Goal: Task Accomplishment & Management: Use online tool/utility

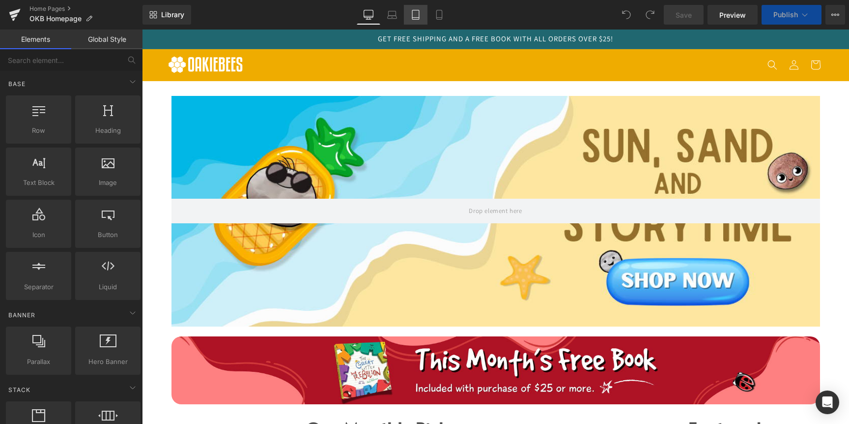
click at [424, 15] on link "Tablet" at bounding box center [416, 15] width 24 height 20
click at [439, 15] on icon at bounding box center [440, 15] width 10 height 10
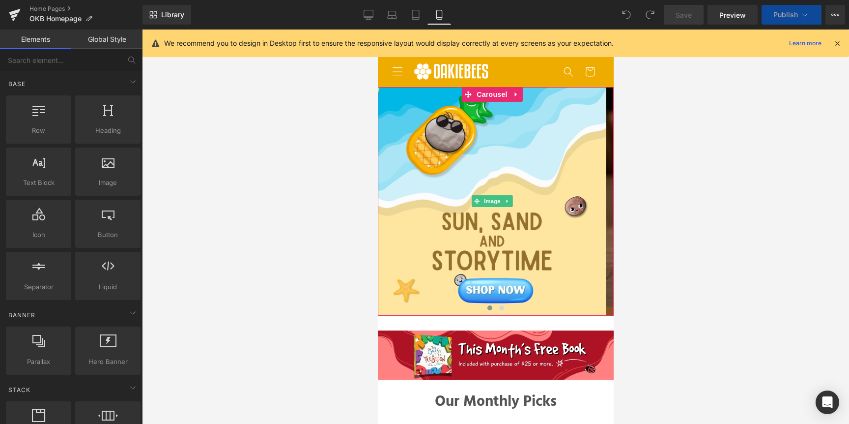
scroll to position [2, 0]
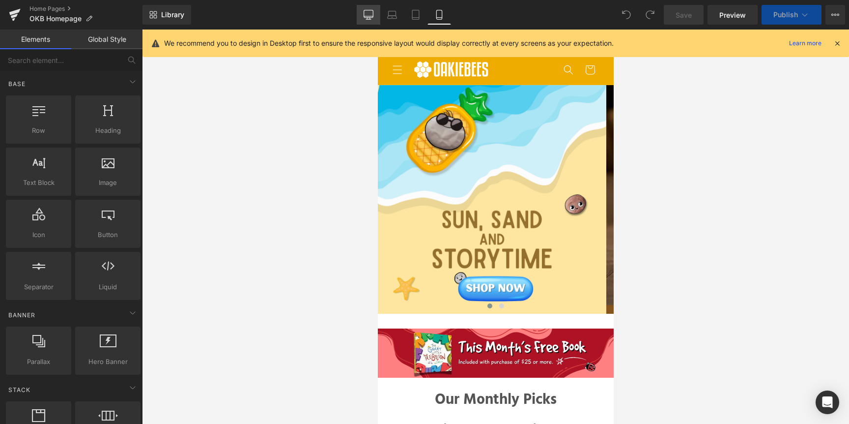
click at [369, 7] on link "Desktop" at bounding box center [369, 15] width 24 height 20
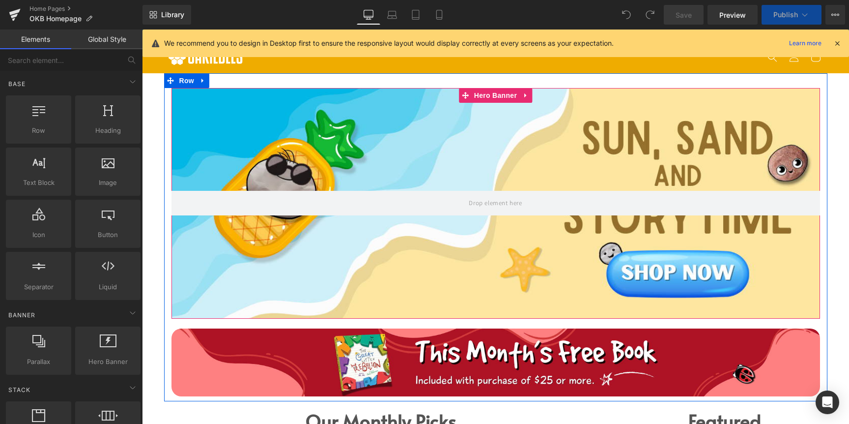
scroll to position [0, 0]
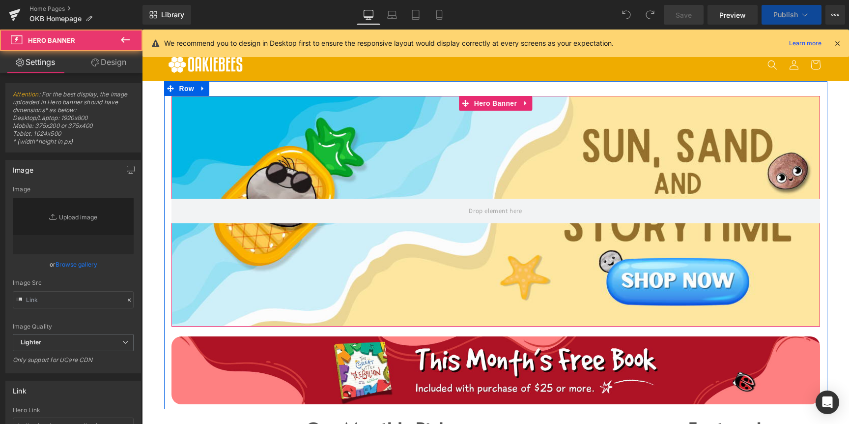
click at [337, 139] on div at bounding box center [496, 211] width 649 height 231
click at [164, 121] on div "Hero Banner Image" at bounding box center [496, 250] width 664 height 308
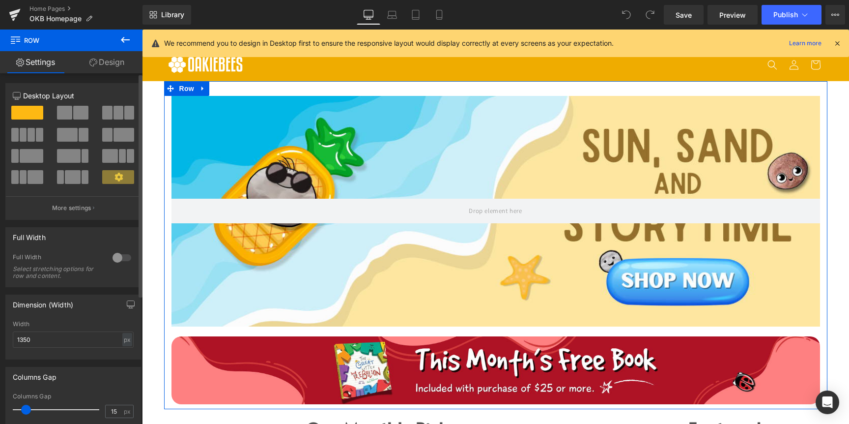
click at [114, 257] on div at bounding box center [122, 258] width 24 height 16
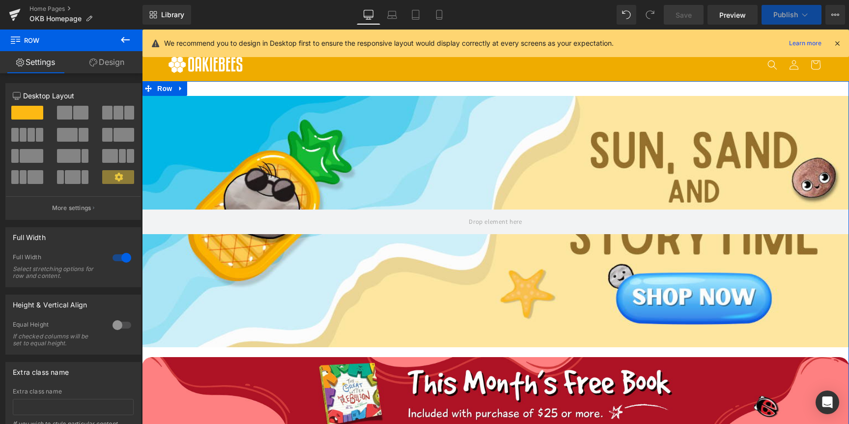
click at [101, 61] on link "Design" at bounding box center [106, 62] width 71 height 22
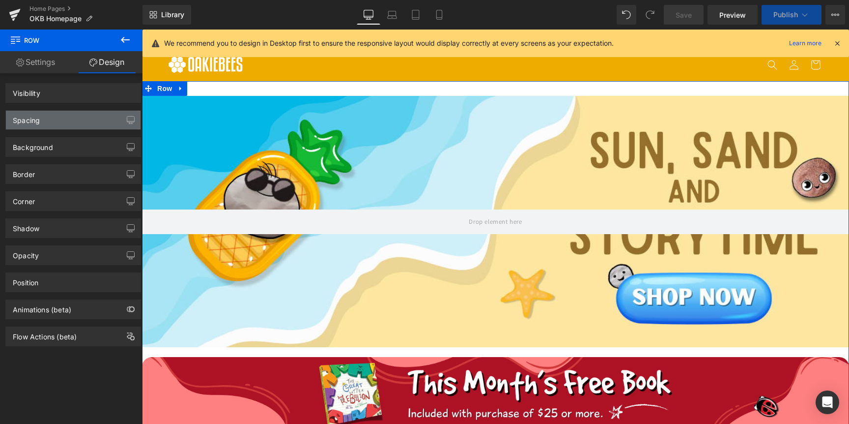
click at [69, 114] on div "Spacing" at bounding box center [73, 120] width 135 height 19
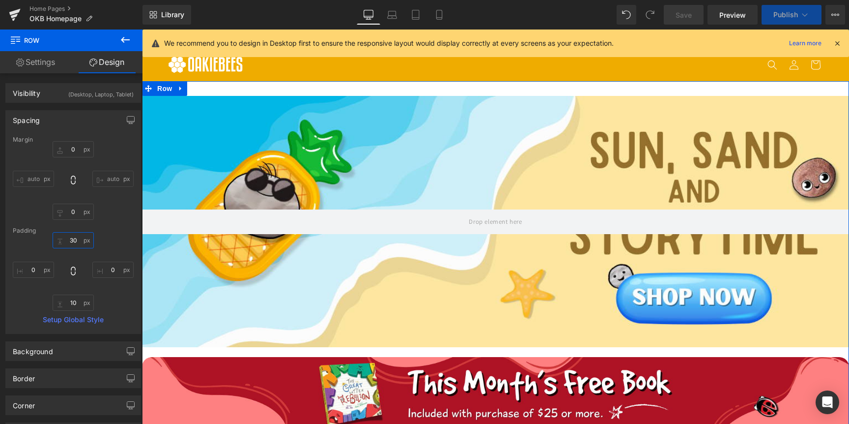
click at [76, 238] on input "30" at bounding box center [73, 240] width 41 height 16
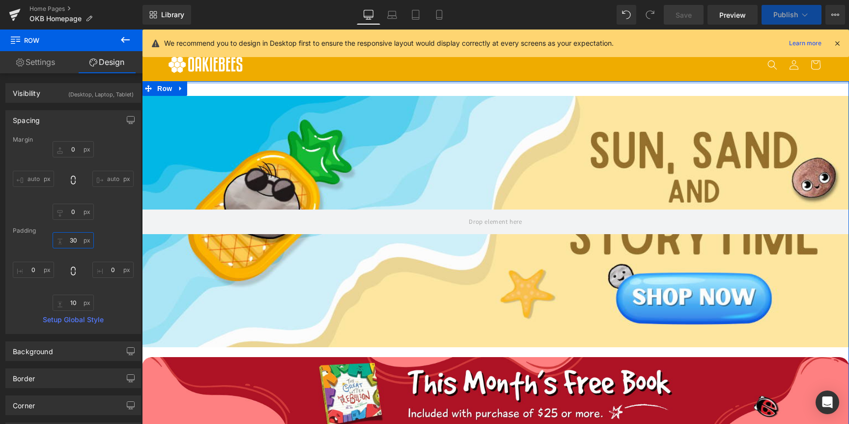
type input "0"
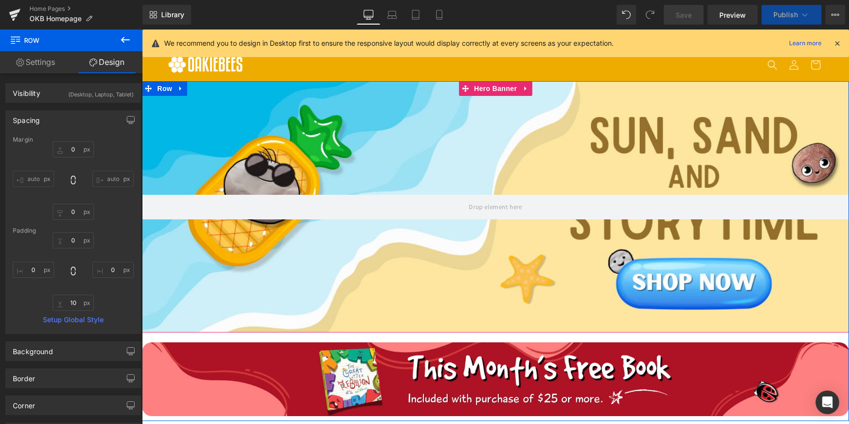
click at [449, 170] on div at bounding box center [495, 207] width 707 height 252
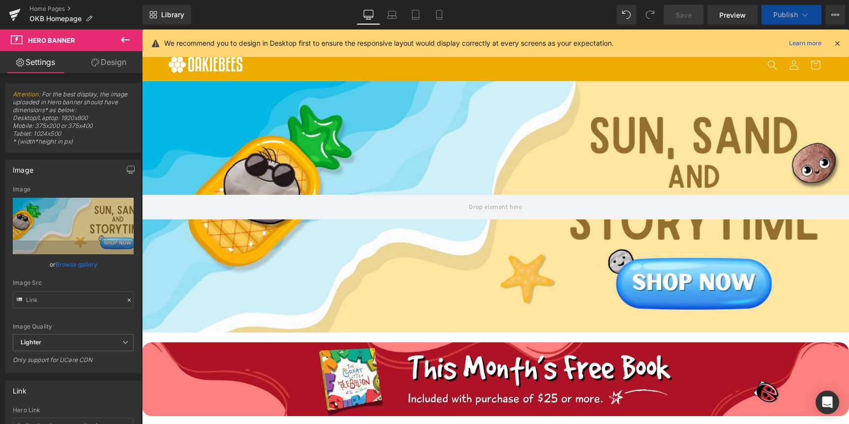
click at [567, 168] on div at bounding box center [495, 207] width 707 height 252
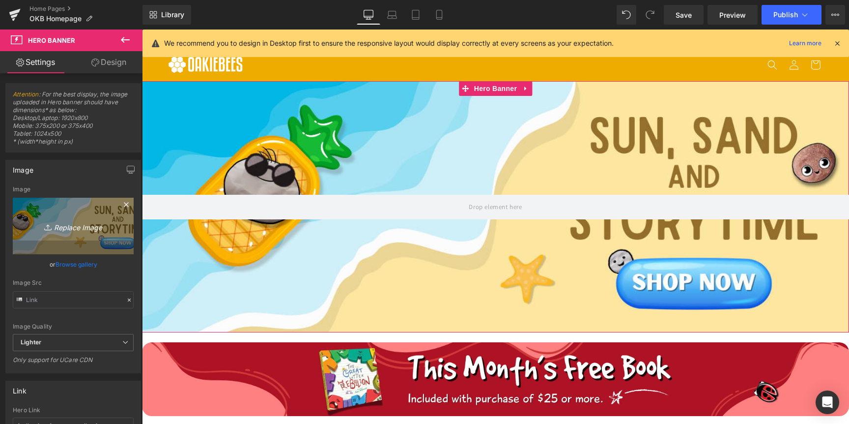
click at [64, 233] on link "Replace Image" at bounding box center [73, 226] width 121 height 57
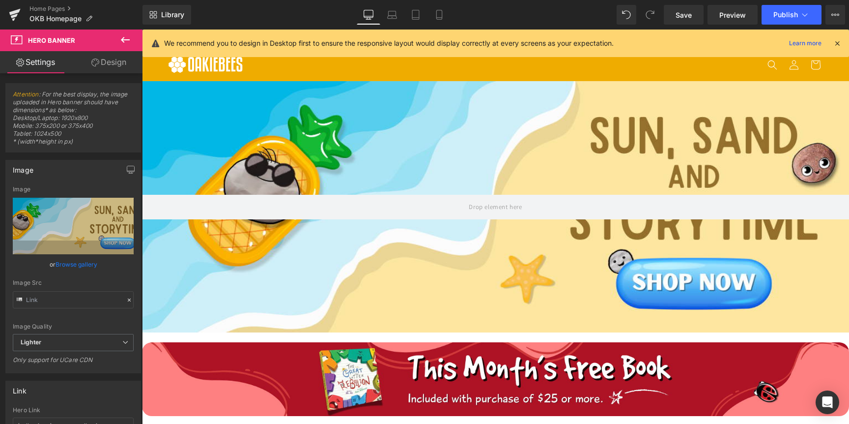
type input "C:\fakepath\@reallygreatsite (1280 x 500 px).png"
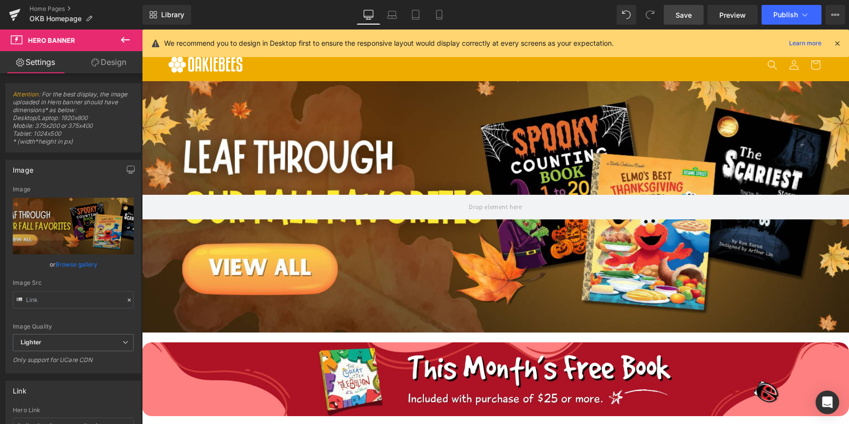
drag, startPoint x: 693, startPoint y: 16, endPoint x: 527, endPoint y: 49, distance: 169.4
click at [693, 16] on link "Save" at bounding box center [684, 15] width 40 height 20
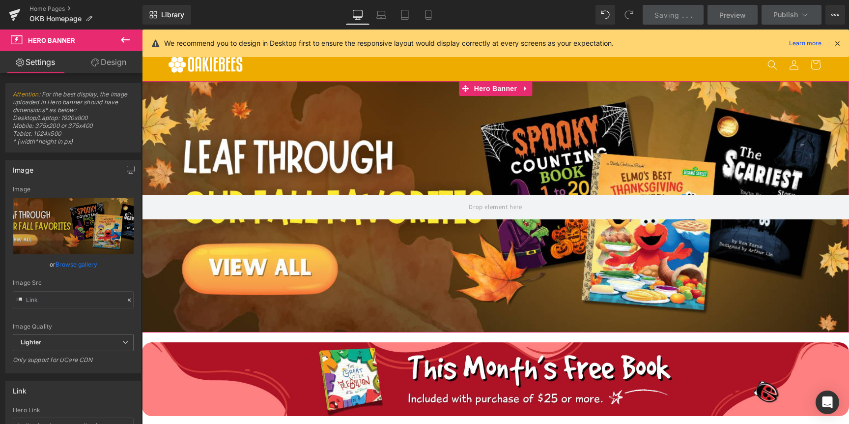
scroll to position [182, 0]
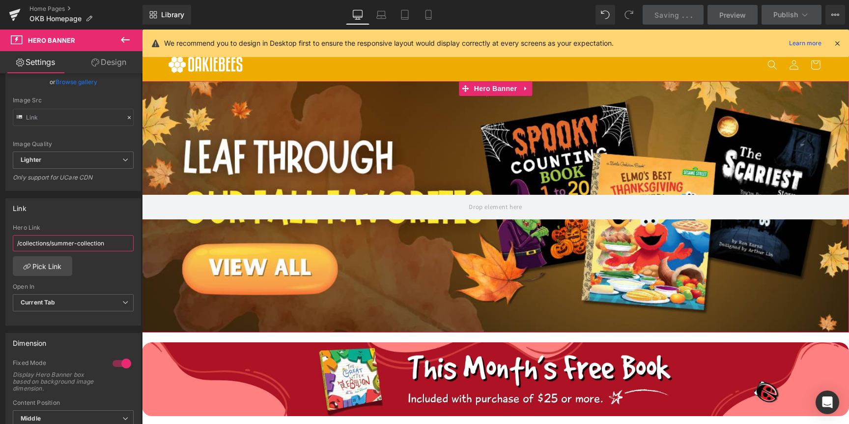
click at [81, 239] on input "/collections/summer-collection" at bounding box center [73, 243] width 121 height 16
click at [57, 268] on link "Pick Link" at bounding box center [42, 266] width 59 height 20
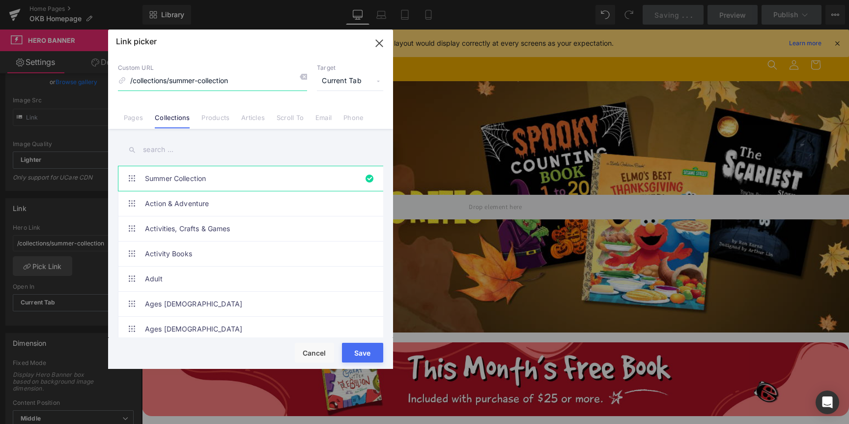
drag, startPoint x: 171, startPoint y: 82, endPoint x: 249, endPoint y: 97, distance: 80.2
click at [253, 85] on input "/collections/summer-collection" at bounding box center [212, 81] width 189 height 19
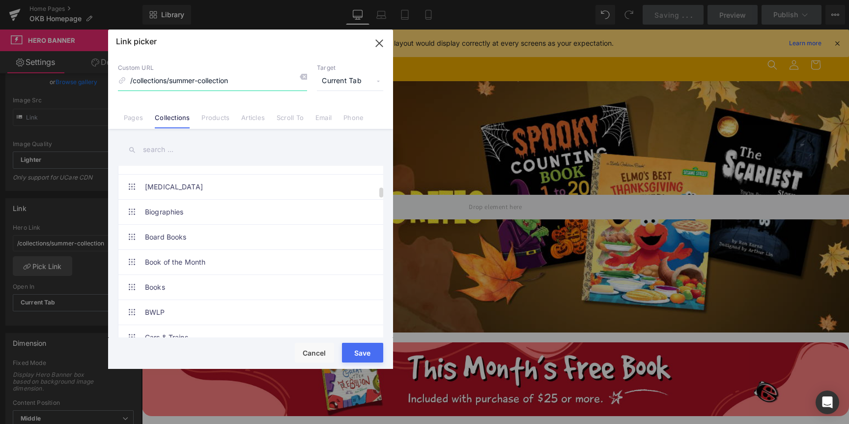
scroll to position [667, 0]
click at [169, 151] on input "text" at bounding box center [250, 150] width 265 height 22
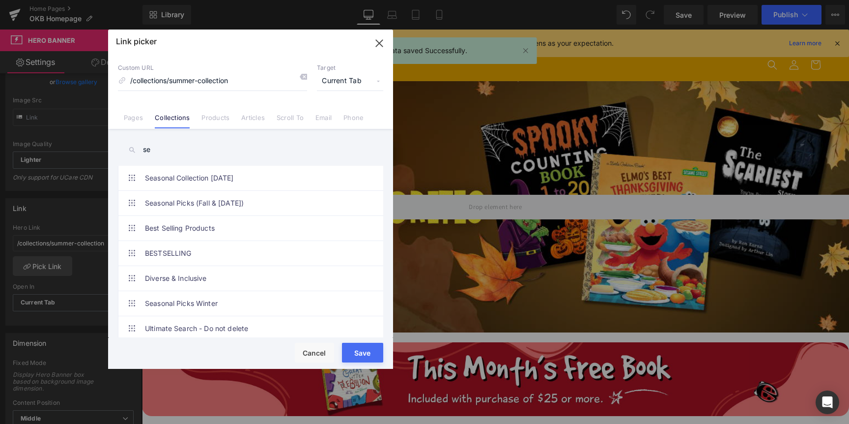
scroll to position [0, 0]
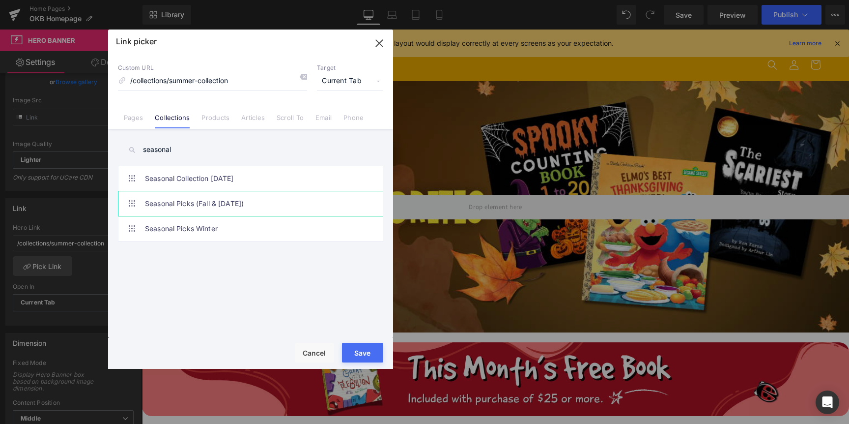
type input "seasonal"
click at [214, 204] on link "Seasonal Picks (Fall & [DATE])" at bounding box center [253, 203] width 216 height 25
drag, startPoint x: 356, startPoint y: 353, endPoint x: 212, endPoint y: 318, distance: 148.3
click at [356, 353] on button "Save" at bounding box center [362, 353] width 41 height 20
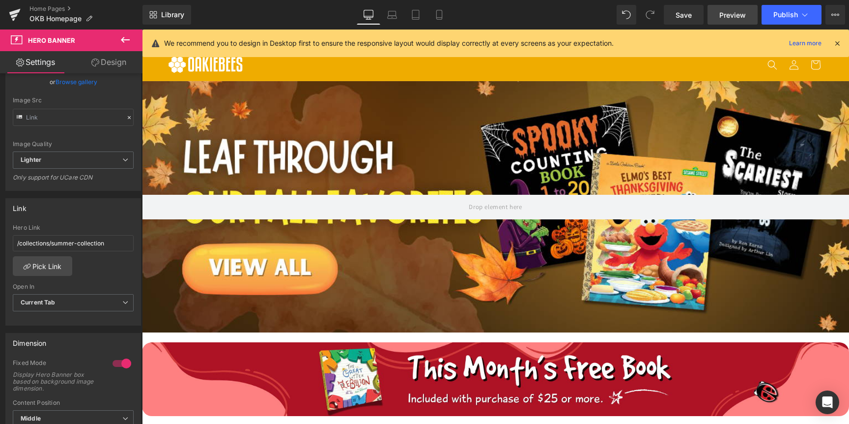
drag, startPoint x: 683, startPoint y: 11, endPoint x: 742, endPoint y: 21, distance: 60.3
click at [683, 11] on span "Save" at bounding box center [684, 15] width 16 height 10
drag, startPoint x: 683, startPoint y: 15, endPoint x: 324, endPoint y: 365, distance: 501.3
click at [683, 15] on span "Save" at bounding box center [684, 15] width 16 height 10
click at [788, 14] on span "Publish" at bounding box center [786, 15] width 25 height 8
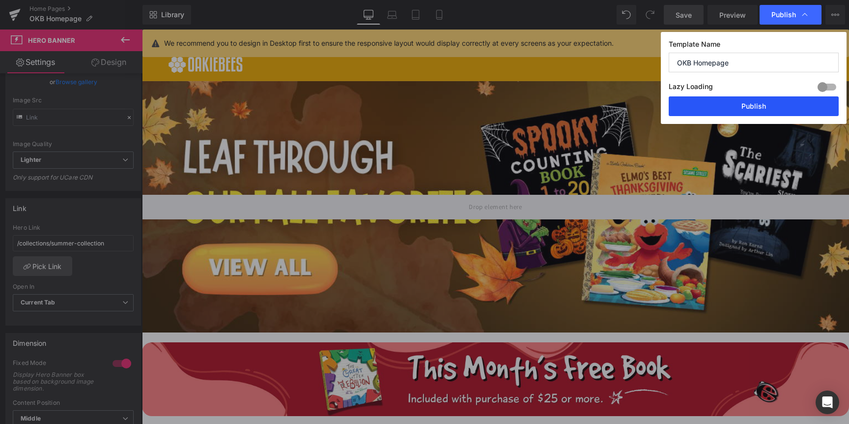
click at [748, 103] on button "Publish" at bounding box center [754, 106] width 170 height 20
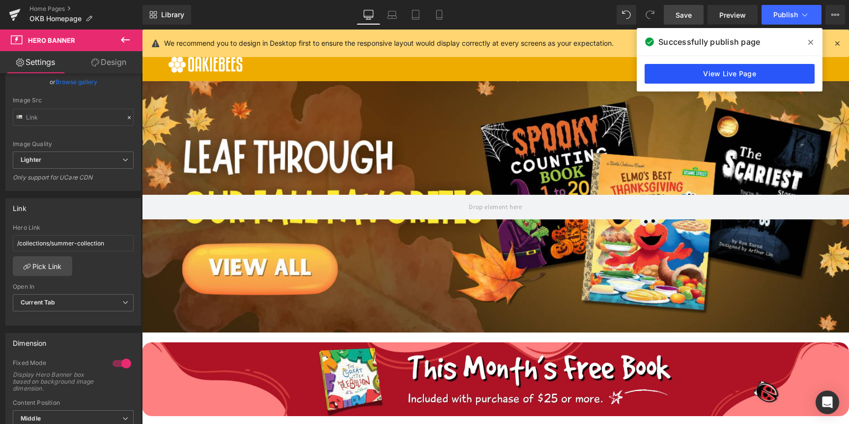
click at [686, 71] on link "View Live Page" at bounding box center [730, 74] width 170 height 20
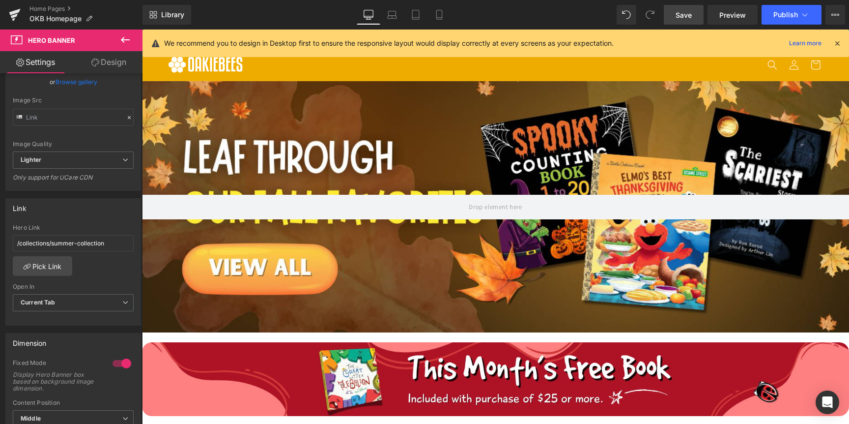
click at [439, 127] on div at bounding box center [495, 207] width 707 height 252
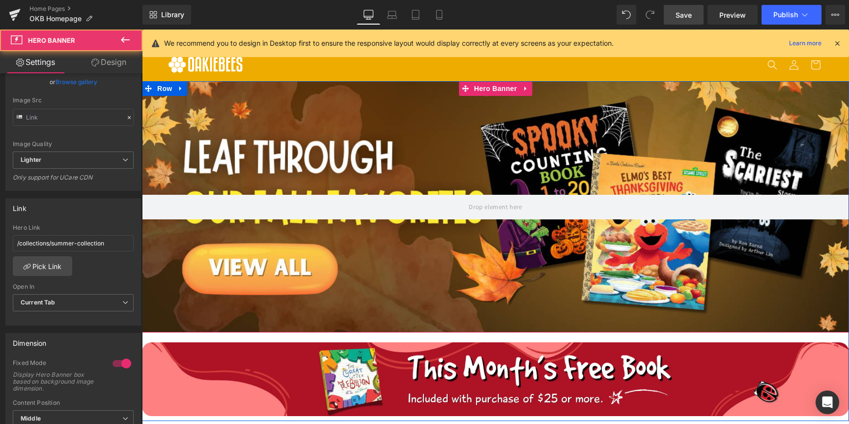
click at [280, 157] on div at bounding box center [495, 207] width 707 height 252
click at [74, 227] on div "Hero Link" at bounding box center [73, 227] width 121 height 7
click at [0, 0] on icon "Replace Image" at bounding box center [0, 0] width 0 height 0
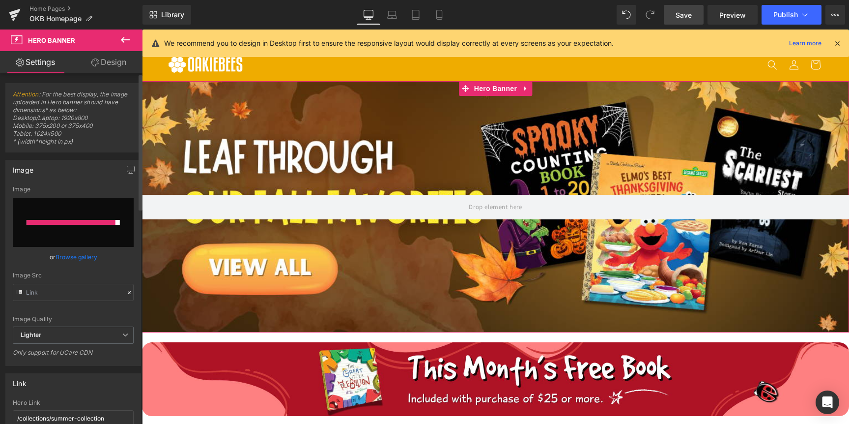
click at [62, 227] on input "file" at bounding box center [73, 222] width 121 height 49
type input "C:\fakepath\@reallygreatsite (1280 x 500 px) (1).png"
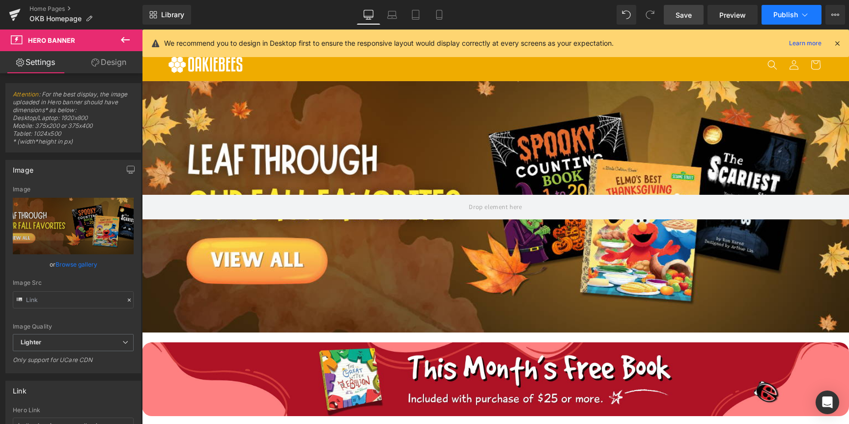
click at [775, 11] on span "Publish" at bounding box center [786, 15] width 25 height 8
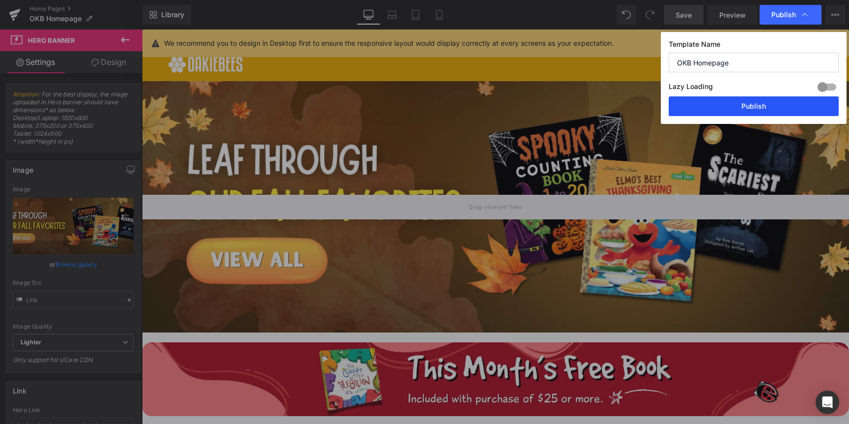
click at [711, 111] on button "Publish" at bounding box center [754, 106] width 170 height 20
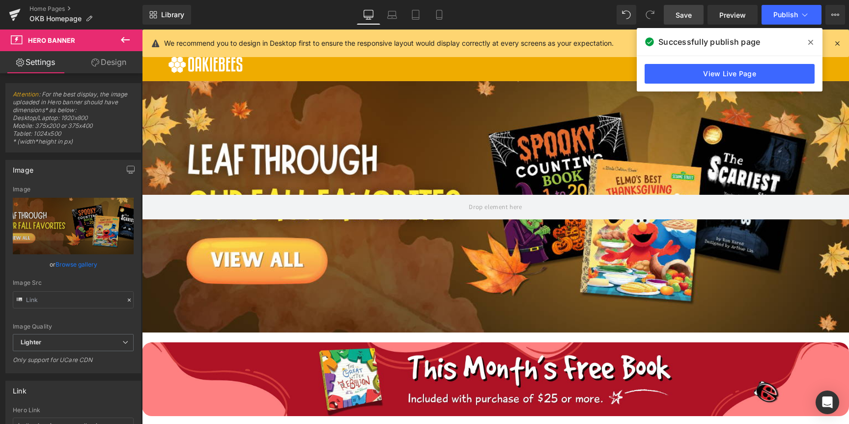
click at [480, 139] on div at bounding box center [495, 207] width 707 height 252
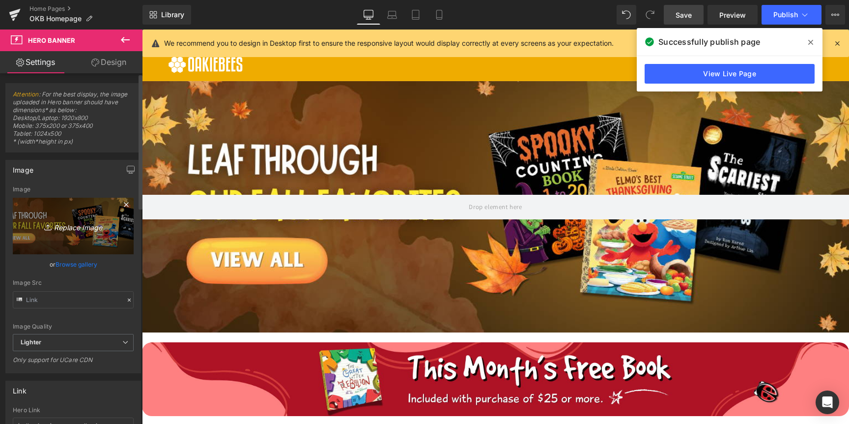
click at [64, 235] on link "Replace Image" at bounding box center [73, 226] width 121 height 57
click at [72, 186] on div "Image" at bounding box center [73, 189] width 121 height 7
click at [80, 226] on icon "Replace Image" at bounding box center [73, 226] width 79 height 12
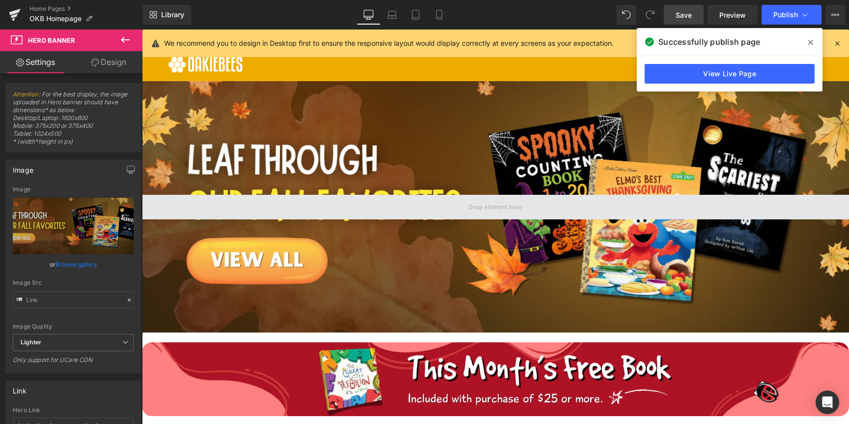
type input "C:\fakepath\@reallygreatsite (1280 x 500 px) (2).png"
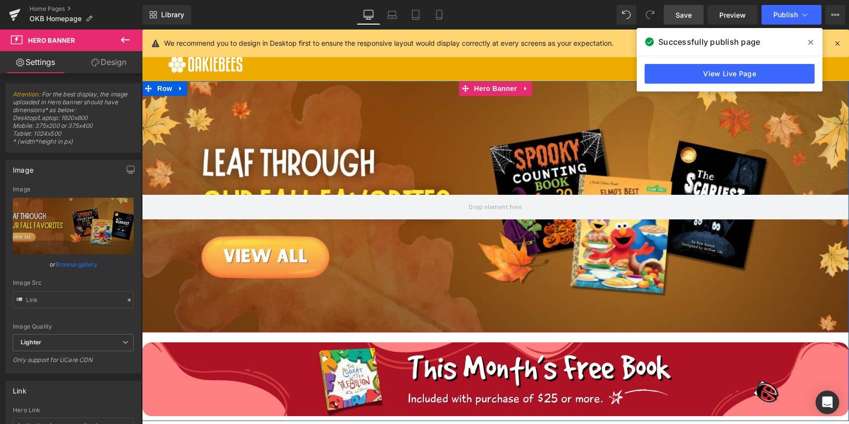
scroll to position [2, 0]
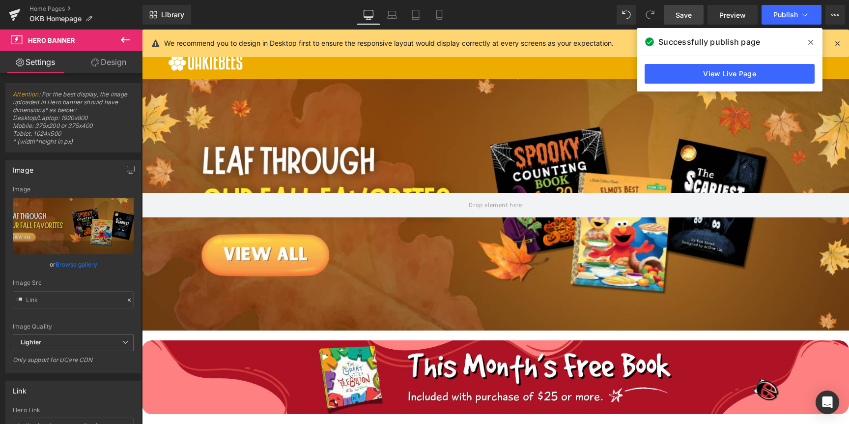
click at [466, 133] on div at bounding box center [495, 205] width 707 height 252
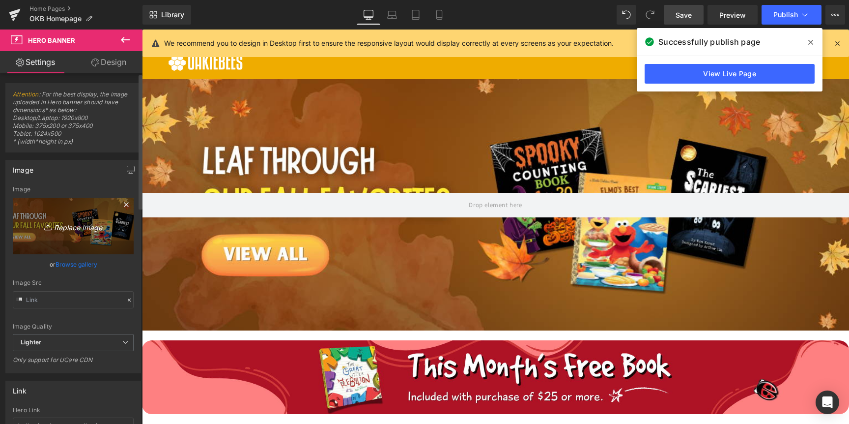
click at [74, 228] on icon "Replace Image" at bounding box center [73, 226] width 79 height 12
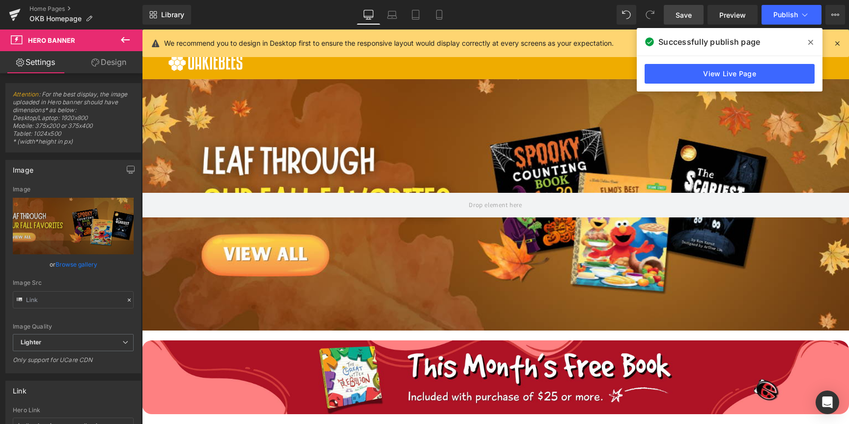
type input "C:\fakepath\@reallygreatsite (1280 x 500 px) (3).png"
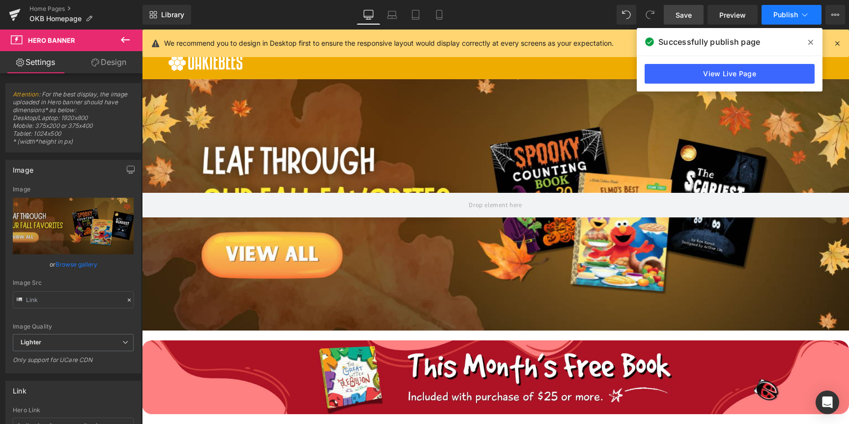
click at [791, 17] on span "Publish" at bounding box center [786, 15] width 25 height 8
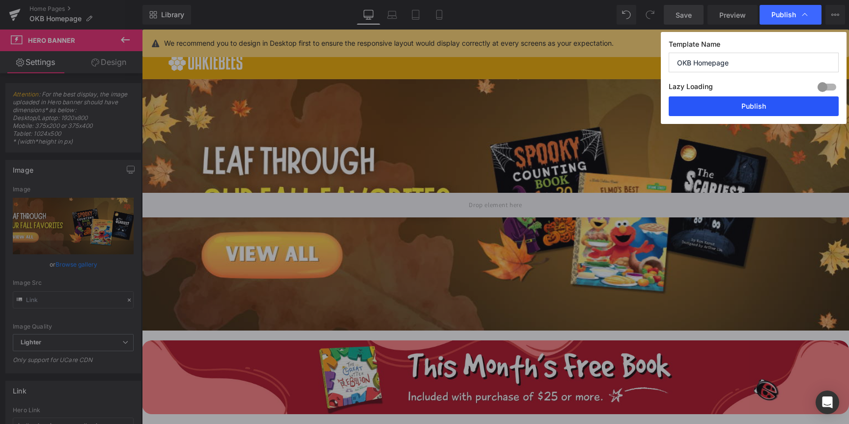
drag, startPoint x: 770, startPoint y: 99, endPoint x: 587, endPoint y: 234, distance: 227.5
click at [770, 99] on button "Publish" at bounding box center [754, 106] width 170 height 20
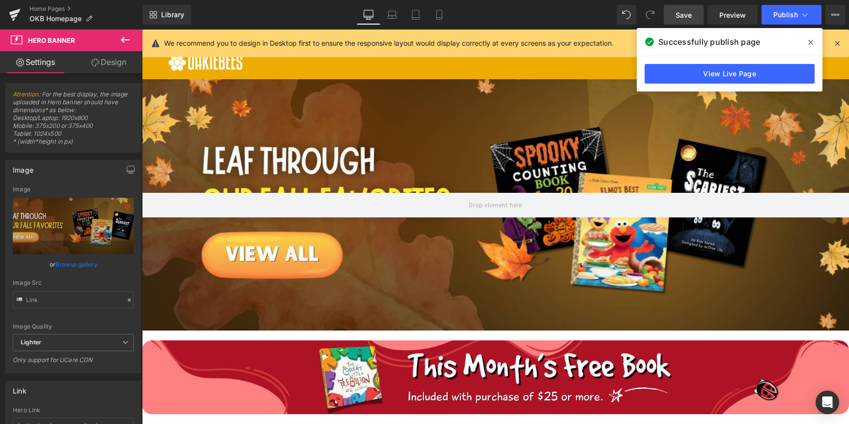
click at [169, 91] on div "Hero Banner Image Row" at bounding box center [495, 249] width 707 height 340
click at [164, 88] on span "Row" at bounding box center [165, 87] width 16 height 12
click at [812, 42] on icon at bounding box center [811, 42] width 5 height 8
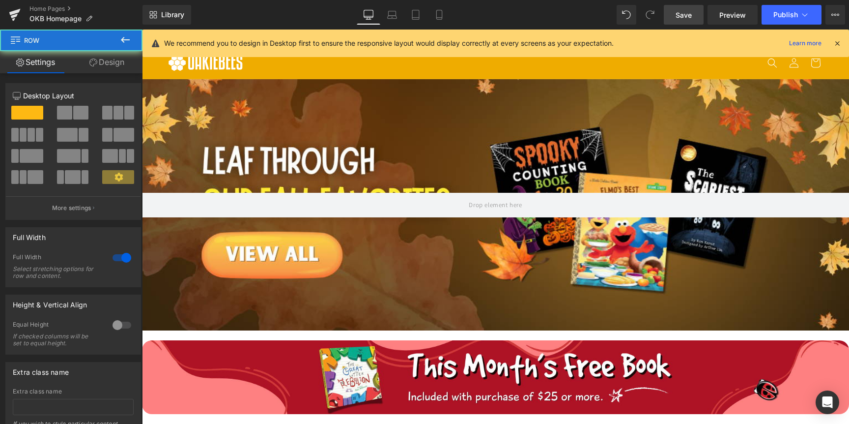
scroll to position [0, 0]
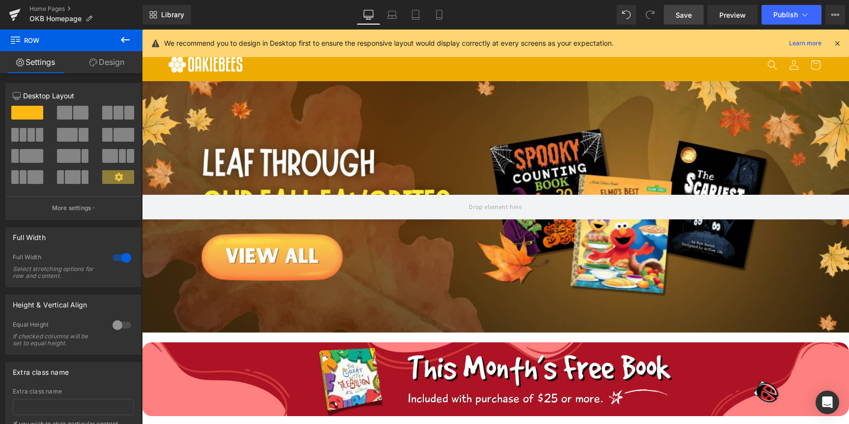
click at [169, 91] on div "Hero Banner Image Row" at bounding box center [495, 251] width 707 height 340
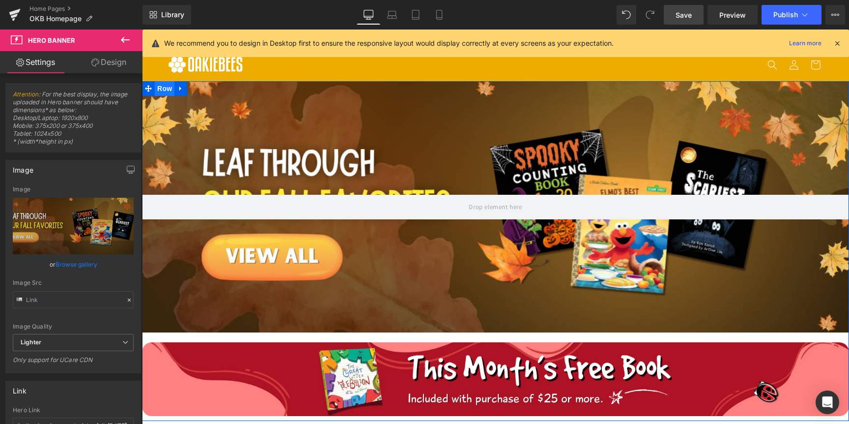
click at [155, 93] on span "Row" at bounding box center [165, 88] width 20 height 15
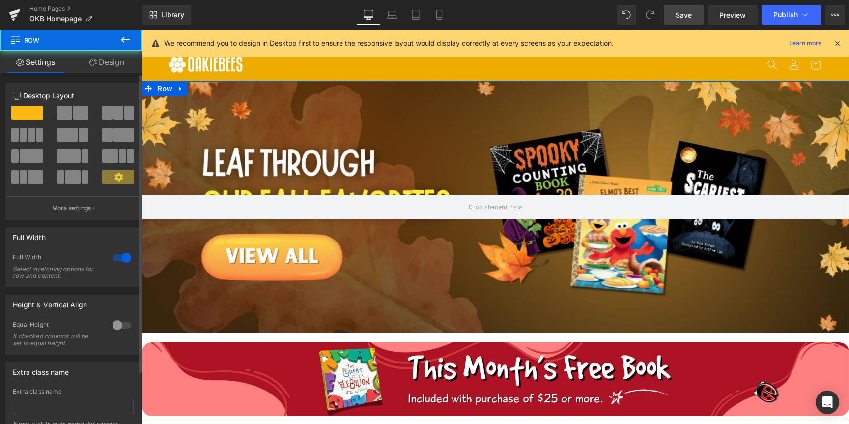
click at [120, 260] on div at bounding box center [122, 258] width 24 height 16
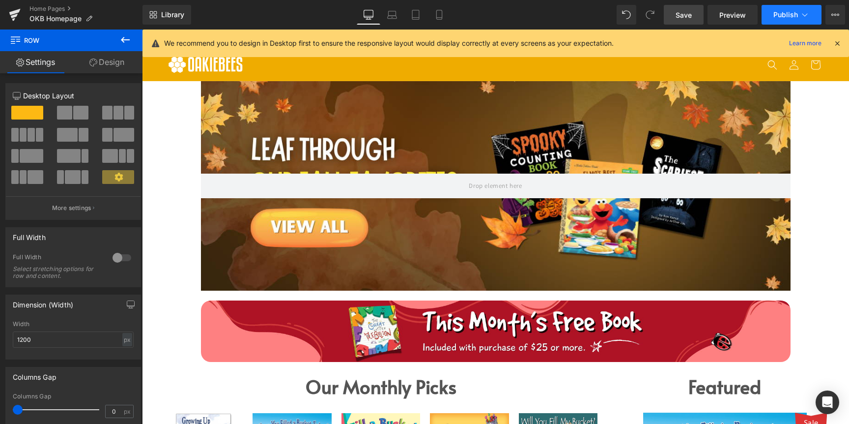
click at [780, 17] on span "Publish" at bounding box center [786, 15] width 25 height 8
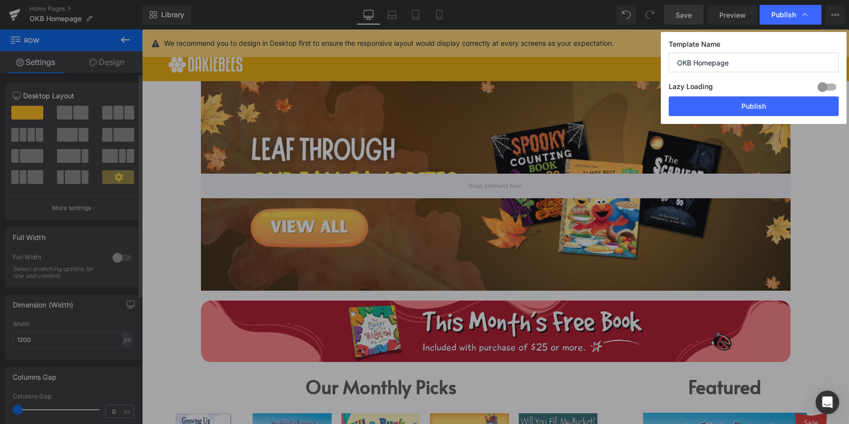
click at [109, 74] on div "12 12 12 Column Size Customizer 12 Desktop Layout Laptop Layout Tablet Layout M…" at bounding box center [73, 335] width 147 height 524
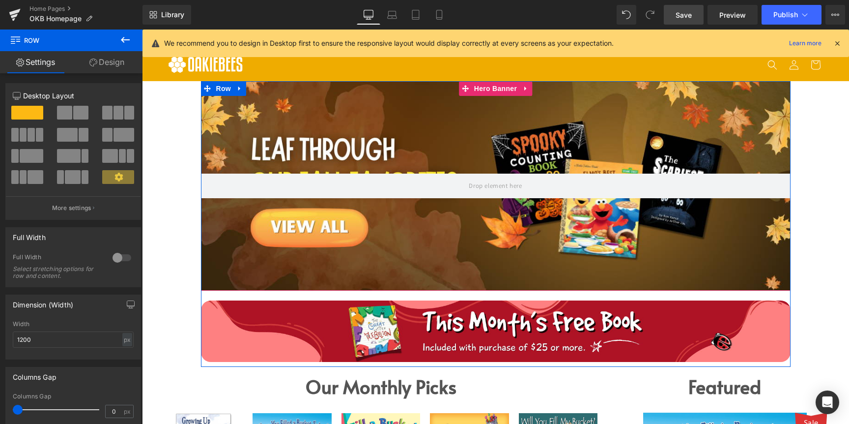
click at [109, 68] on link "Design" at bounding box center [106, 62] width 71 height 22
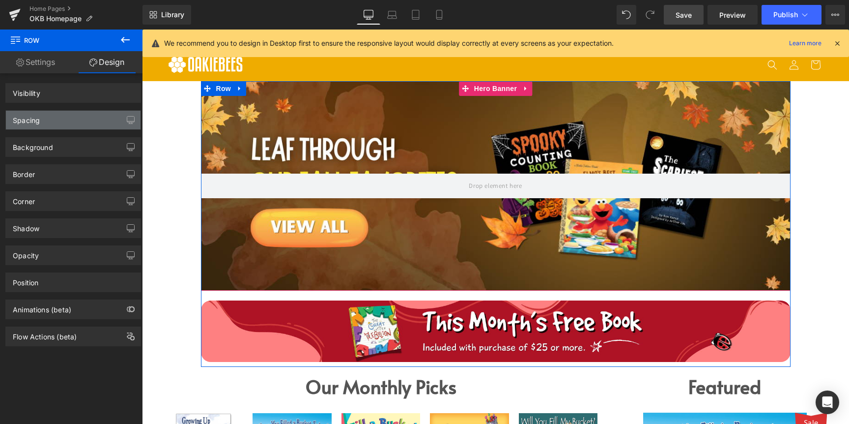
click at [60, 113] on div "Spacing" at bounding box center [73, 120] width 135 height 19
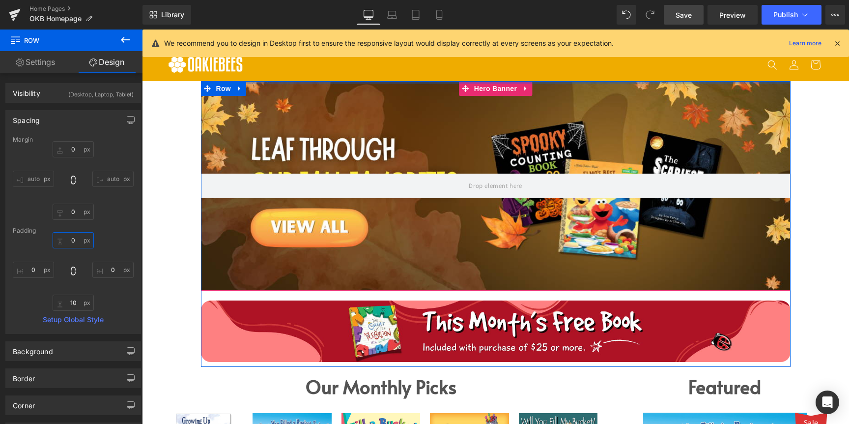
click at [70, 242] on input "text" at bounding box center [73, 240] width 41 height 16
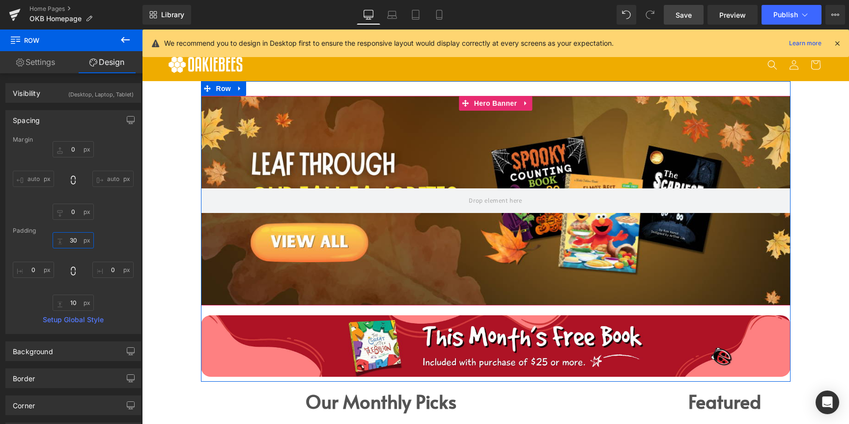
type input "3"
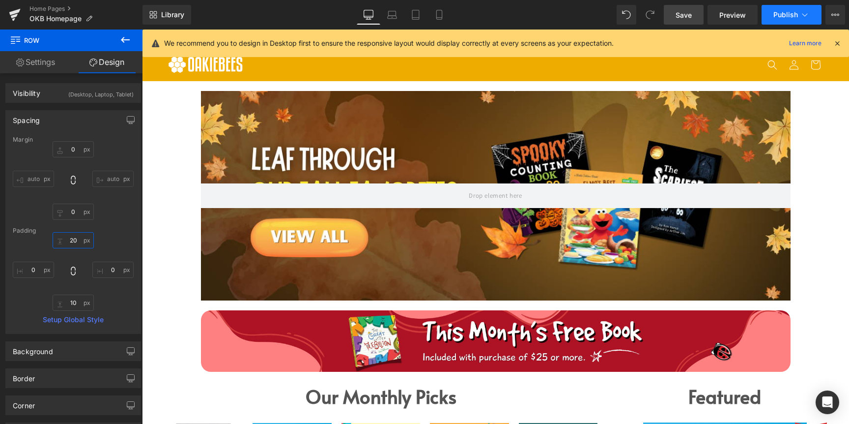
type input "20"
click at [782, 17] on span "Publish" at bounding box center [786, 15] width 25 height 8
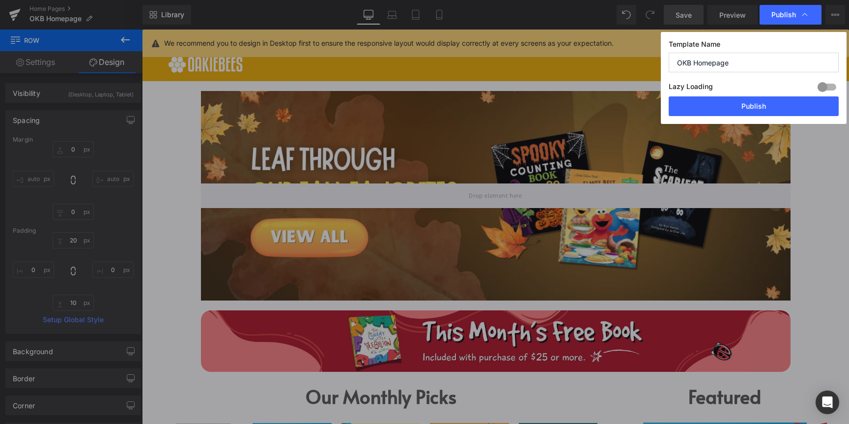
click at [757, 117] on div "Template Name OKB Homepage Lazy Loading Build Upgrade plan to unlock Lazy loadi…" at bounding box center [754, 78] width 186 height 92
drag, startPoint x: 758, startPoint y: 112, endPoint x: 325, endPoint y: 391, distance: 515.1
click at [758, 112] on button "Publish" at bounding box center [754, 106] width 170 height 20
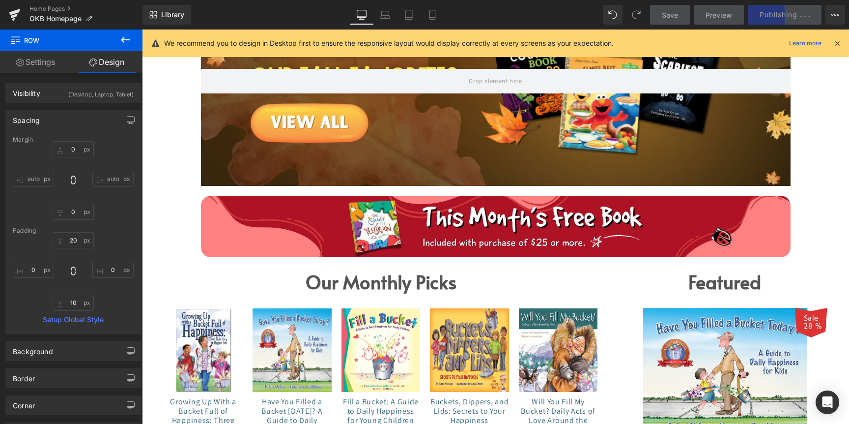
scroll to position [113, 0]
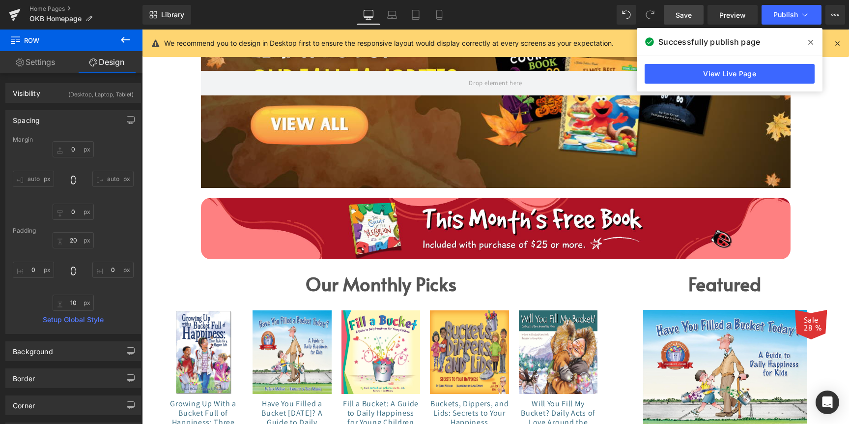
click at [34, 62] on link "Settings" at bounding box center [35, 62] width 71 height 22
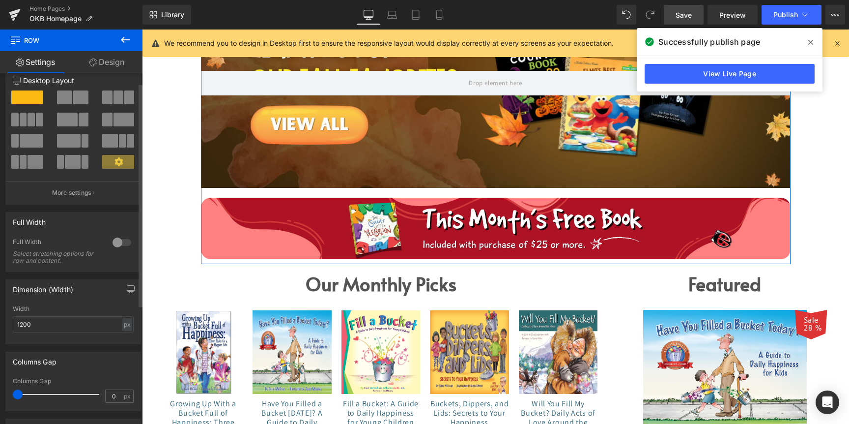
scroll to position [17, 0]
click at [54, 320] on input "1200" at bounding box center [73, 323] width 121 height 16
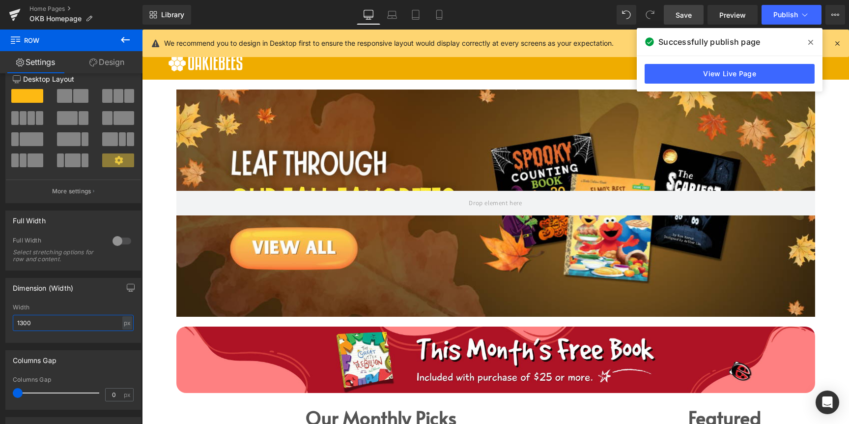
scroll to position [0, 0]
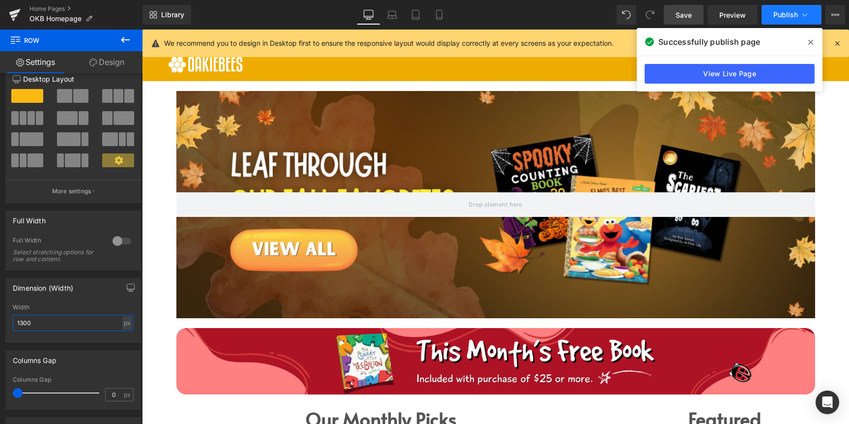
type input "1300"
click at [776, 18] on span "Publish" at bounding box center [786, 15] width 25 height 8
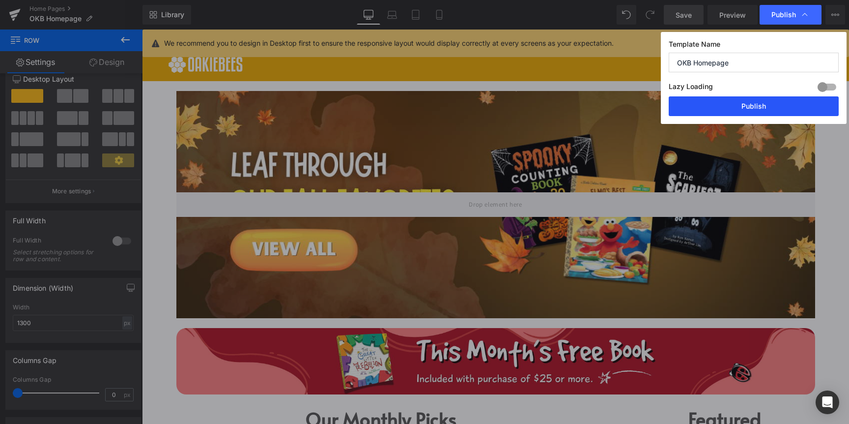
click at [706, 107] on button "Publish" at bounding box center [754, 106] width 170 height 20
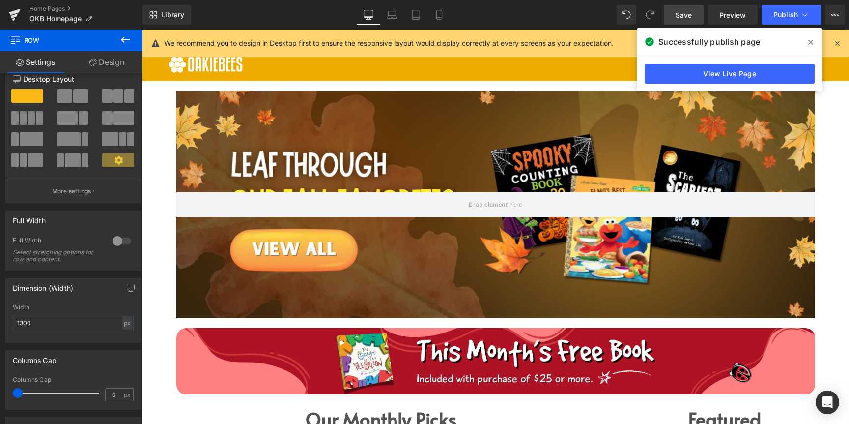
click at [435, 8] on link "Mobile" at bounding box center [440, 15] width 24 height 20
click at [437, 11] on icon at bounding box center [440, 15] width 10 height 10
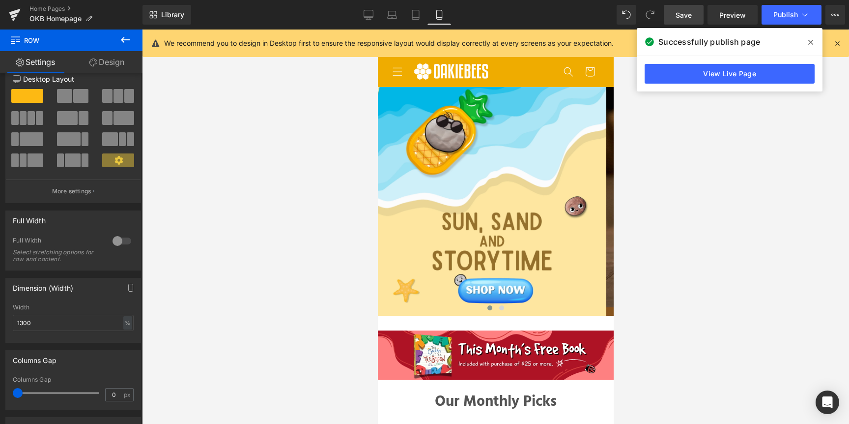
click at [438, 9] on link "Mobile" at bounding box center [440, 15] width 24 height 20
click at [438, 17] on icon at bounding box center [440, 15] width 10 height 10
click at [435, 13] on icon at bounding box center [440, 15] width 10 height 10
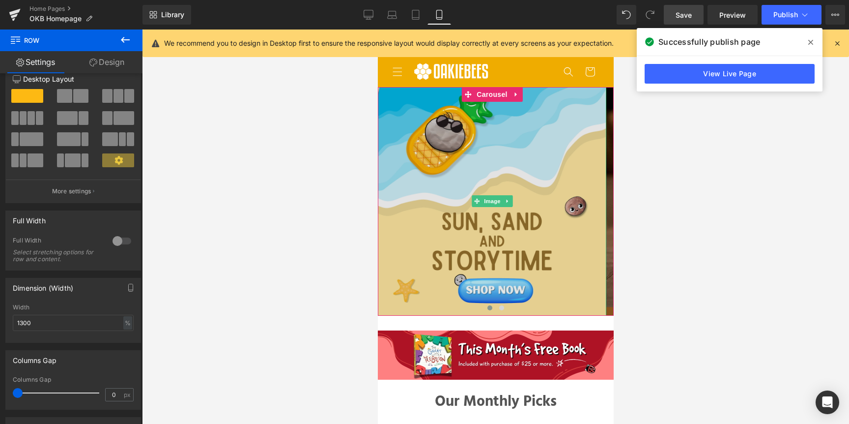
click at [467, 191] on img at bounding box center [492, 201] width 229 height 229
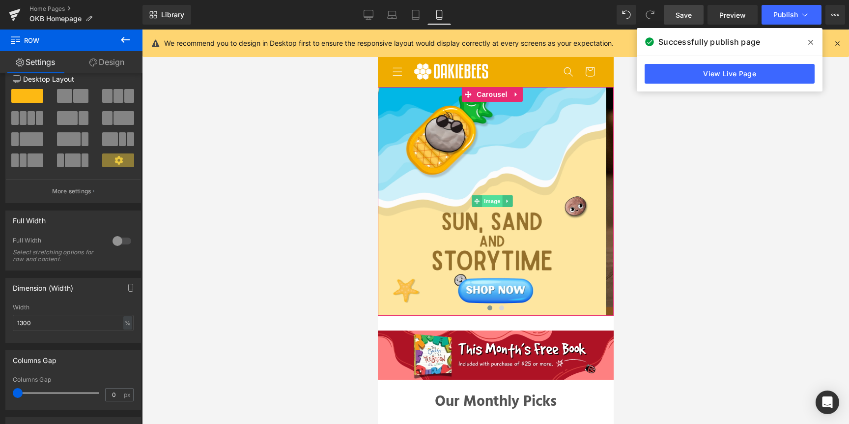
click at [488, 202] on span "Image" at bounding box center [492, 201] width 21 height 12
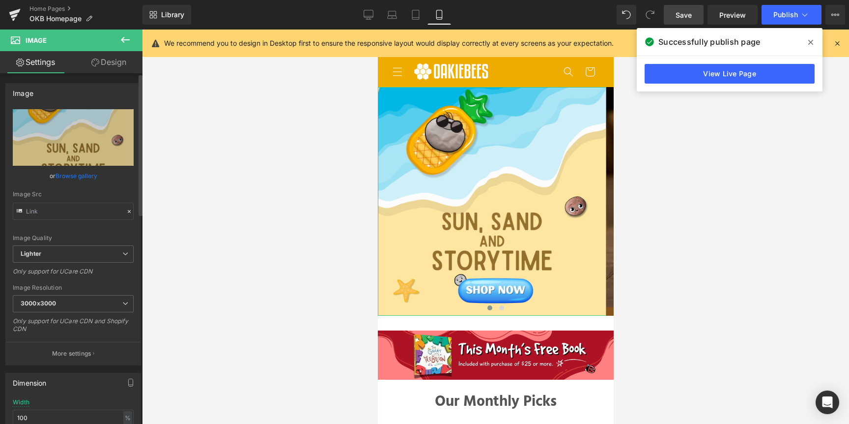
scroll to position [206, 0]
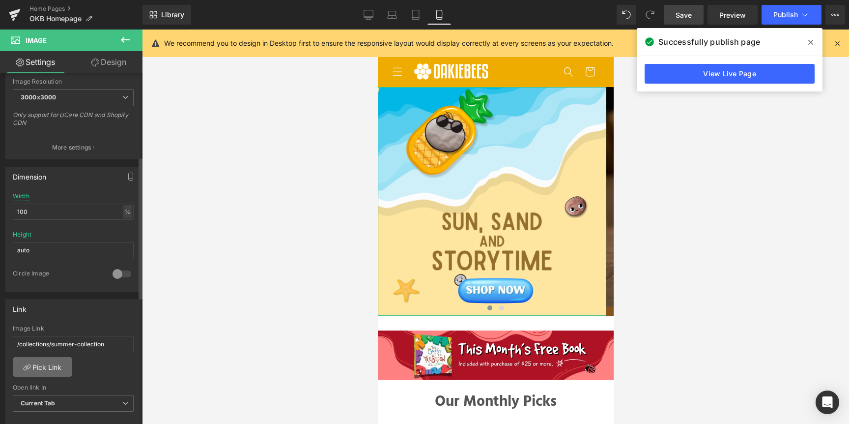
click at [52, 361] on link "Pick Link" at bounding box center [42, 367] width 59 height 20
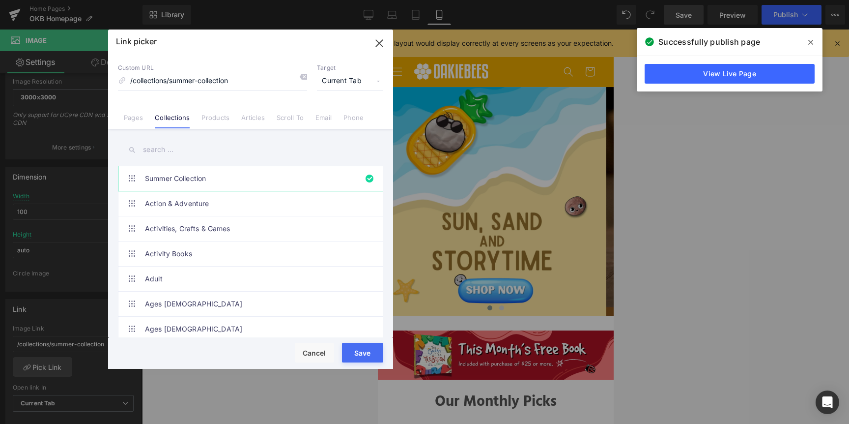
click at [210, 155] on input "text" at bounding box center [250, 150] width 265 height 22
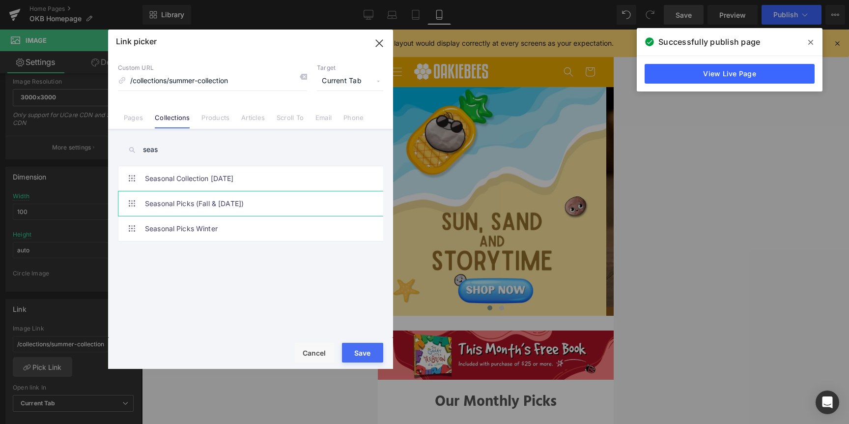
type input "seas"
click at [230, 209] on link "Seasonal Picks (Fall & [DATE])" at bounding box center [253, 203] width 216 height 25
click at [369, 346] on button "Save" at bounding box center [362, 353] width 41 height 20
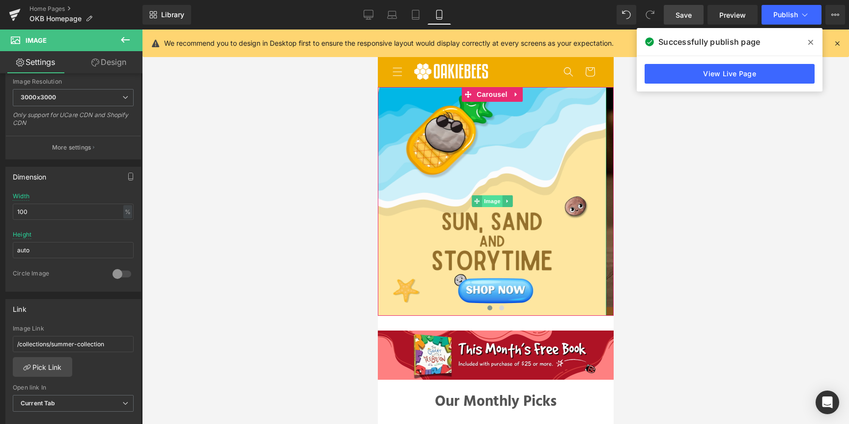
click at [484, 205] on span "Image" at bounding box center [492, 201] width 21 height 12
click at [97, 151] on button "More settings" at bounding box center [73, 147] width 135 height 23
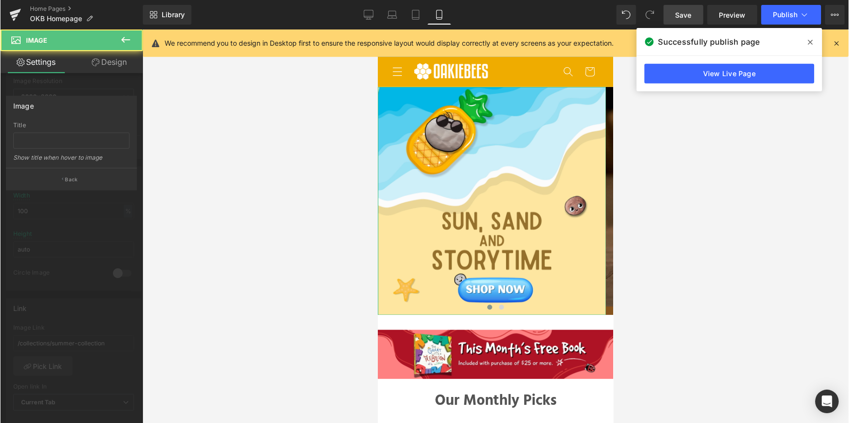
scroll to position [0, 0]
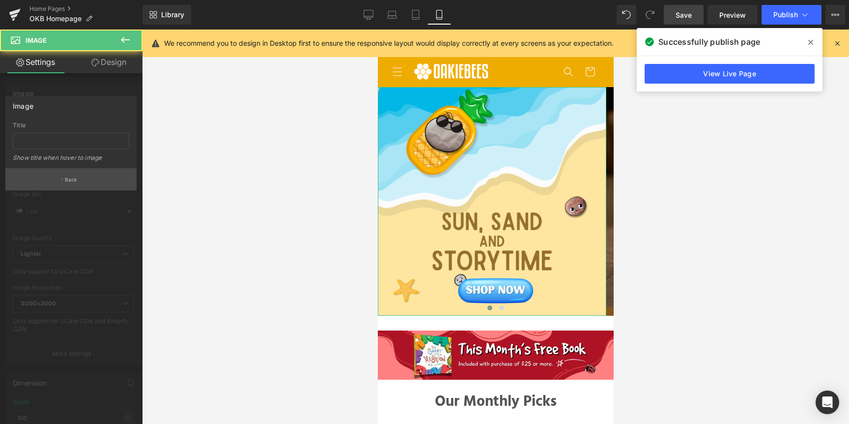
click at [74, 176] on p "Back" at bounding box center [71, 179] width 13 height 7
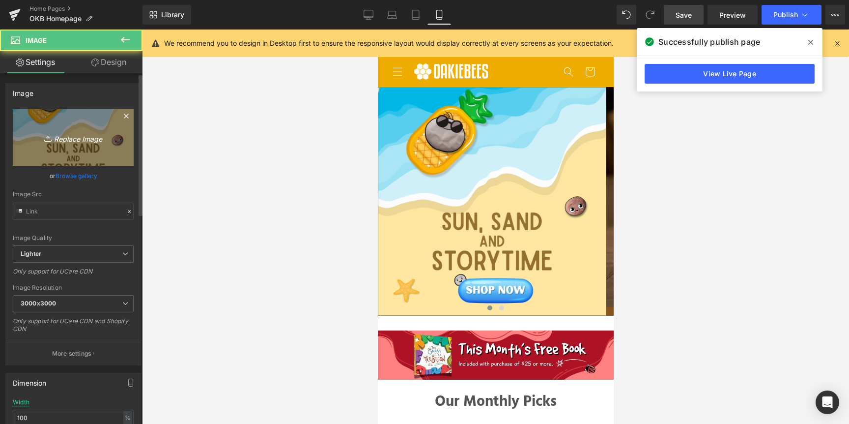
click at [71, 135] on icon "Replace Image" at bounding box center [73, 137] width 79 height 12
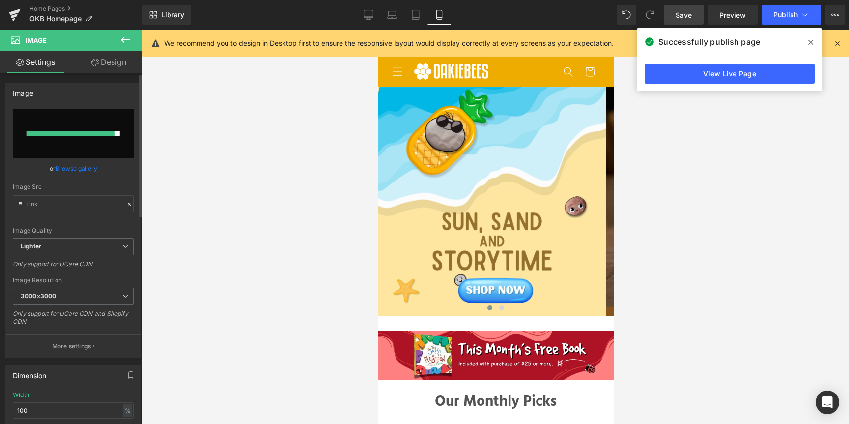
click at [68, 138] on input "file" at bounding box center [73, 133] width 121 height 49
type input "C:\fakepath\@reallygreatsite.png"
click at [499, 308] on span at bounding box center [501, 307] width 5 height 5
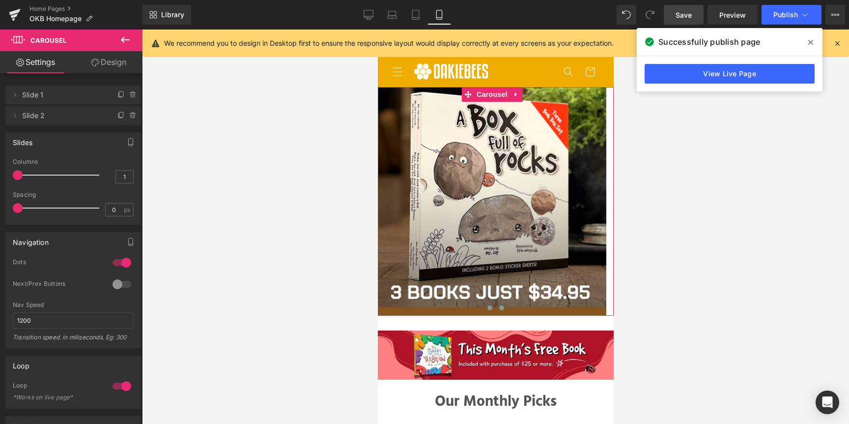
click at [487, 306] on span at bounding box center [489, 307] width 5 height 5
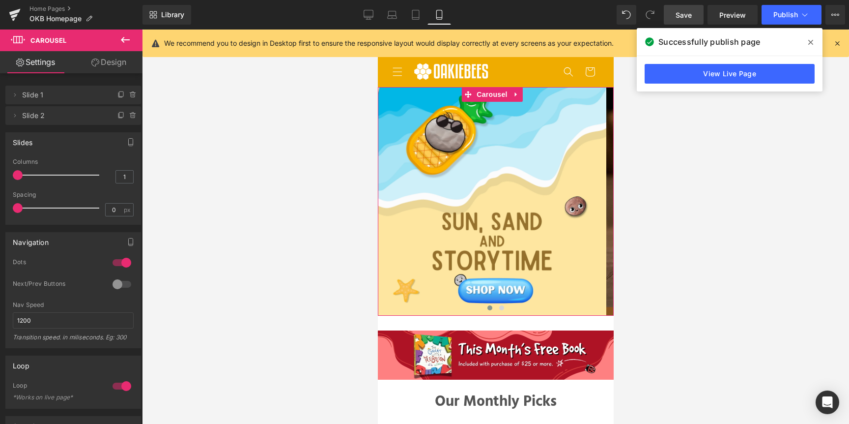
click at [104, 61] on link "Design" at bounding box center [108, 62] width 71 height 22
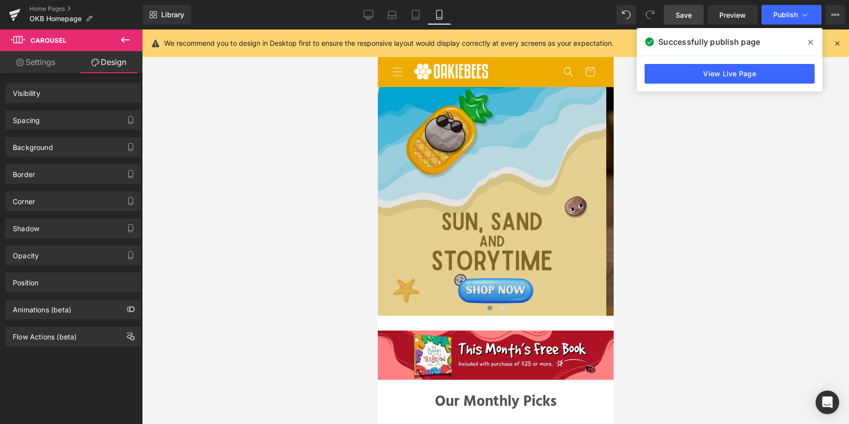
click at [486, 226] on img at bounding box center [492, 201] width 229 height 229
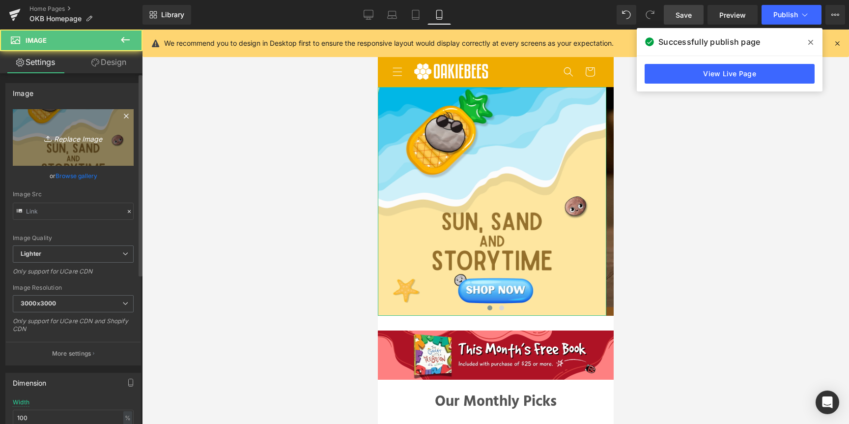
click at [79, 137] on icon "Replace Image" at bounding box center [73, 137] width 79 height 12
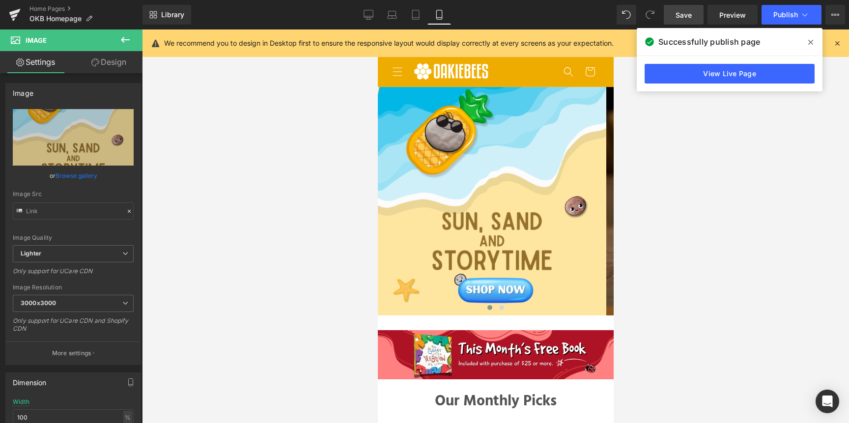
type input "C:\fakepath\@reallygreatsite.png"
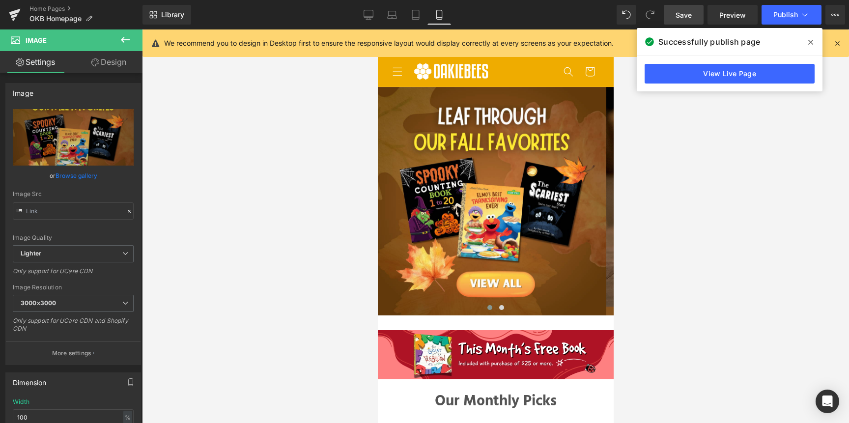
click at [644, 236] on div at bounding box center [495, 226] width 707 height 394
click at [778, 21] on button "Publish" at bounding box center [792, 15] width 60 height 20
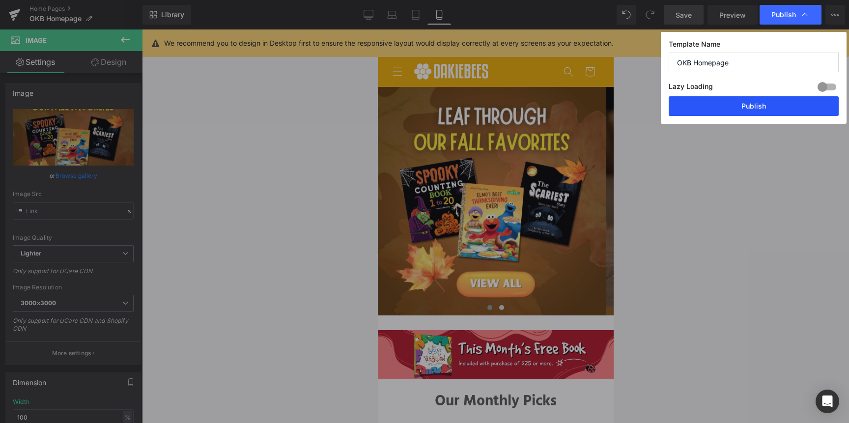
click at [761, 110] on button "Publish" at bounding box center [754, 106] width 170 height 20
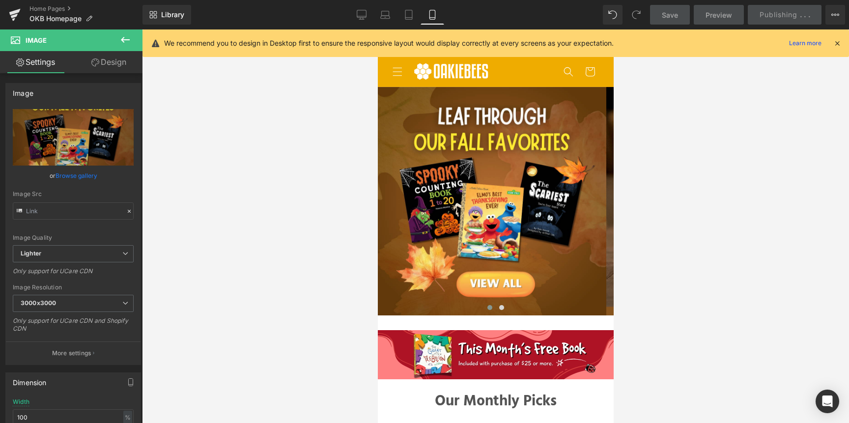
click at [735, 105] on div at bounding box center [495, 226] width 707 height 394
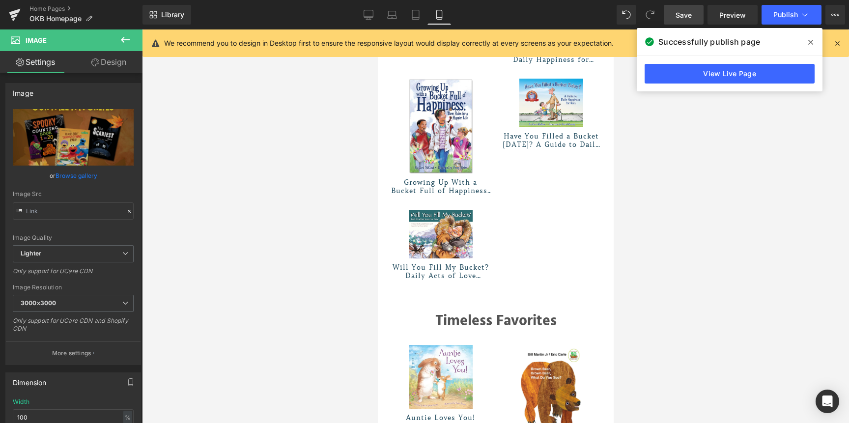
scroll to position [311, 0]
